Goal: Navigation & Orientation: Find specific page/section

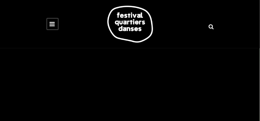
click at [52, 27] on icon at bounding box center [52, 24] width 5 height 6
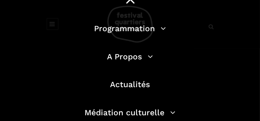
scroll to position [22, 0]
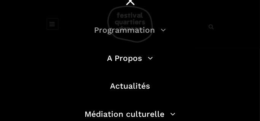
click at [159, 30] on link "Programmation" at bounding box center [130, 30] width 72 height 10
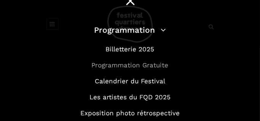
click at [122, 64] on link "Programmation Gratuite" at bounding box center [129, 65] width 77 height 8
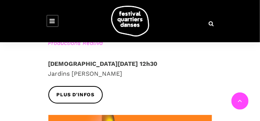
scroll to position [590, 0]
